Goal: Navigation & Orientation: Find specific page/section

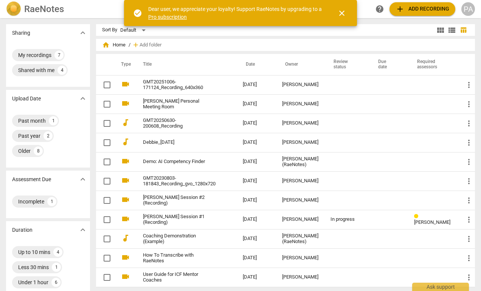
click at [337, 12] on span "close" at bounding box center [341, 13] width 9 height 9
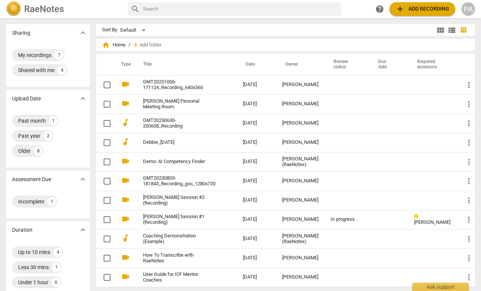
click at [183, 26] on div "Sort By Default" at bounding box center [268, 30] width 333 height 12
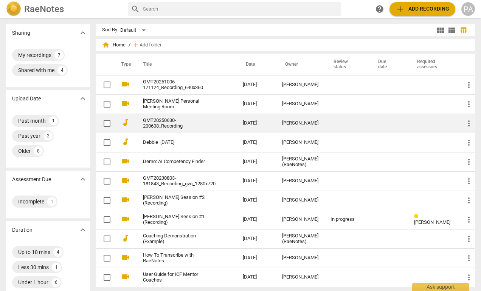
click at [192, 122] on link "GMT20250630-200608_Recording" at bounding box center [179, 123] width 73 height 11
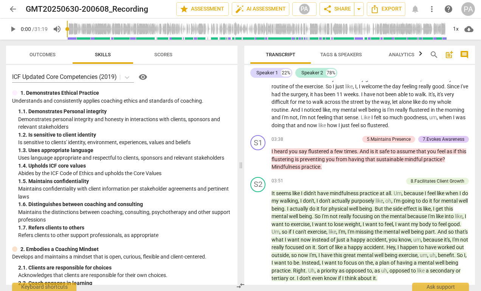
scroll to position [302, 0]
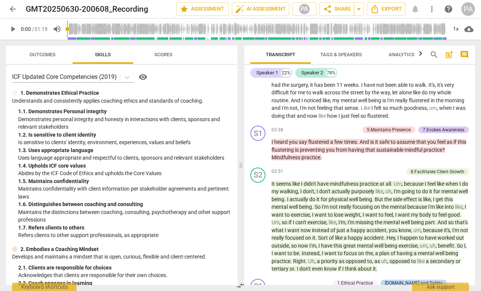
click at [10, 11] on span "arrow_back" at bounding box center [12, 9] width 9 height 9
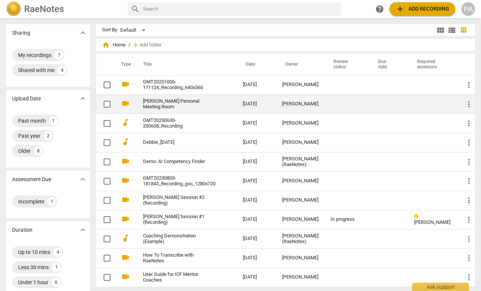
click at [201, 100] on link "[PERSON_NAME] Personal Meeting Room" at bounding box center [179, 104] width 73 height 11
